Goal: Navigation & Orientation: Find specific page/section

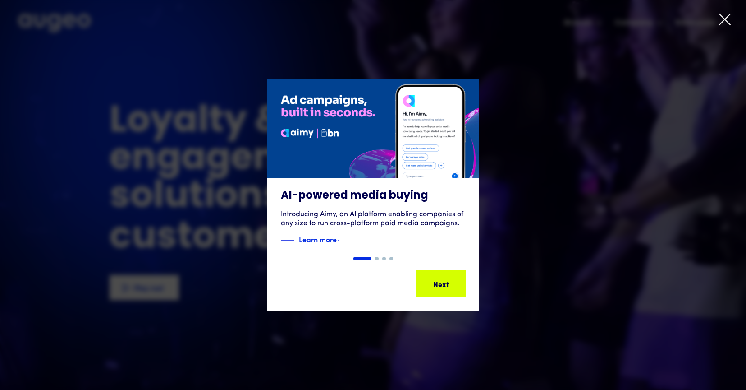
click at [727, 21] on icon at bounding box center [725, 20] width 14 height 14
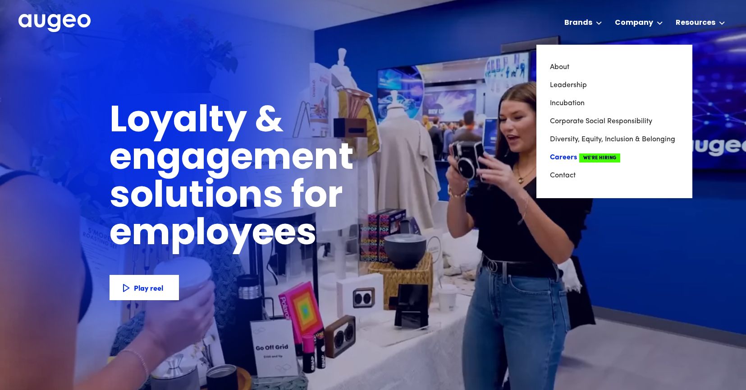
click at [565, 157] on link "Careers We're Hiring" at bounding box center [614, 157] width 129 height 18
